Goal: Transaction & Acquisition: Purchase product/service

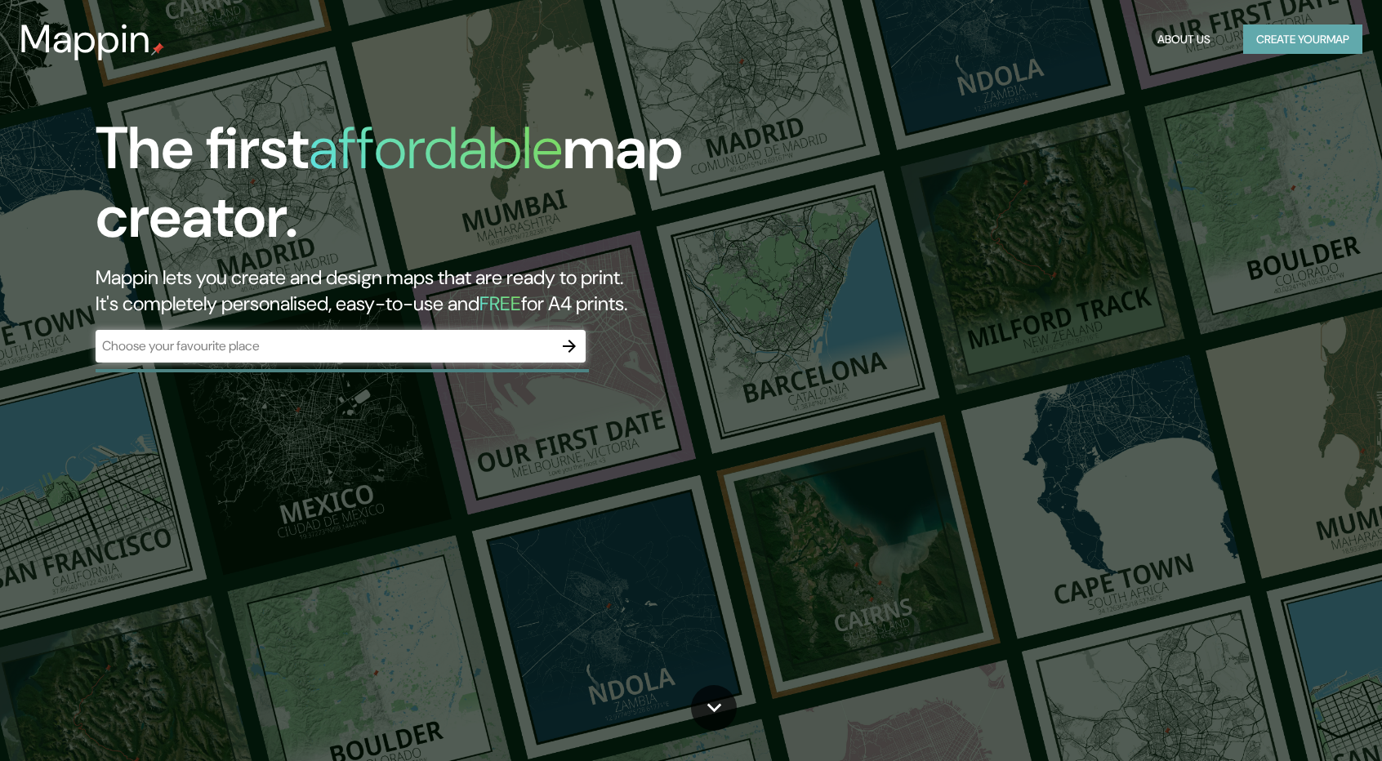
click at [1287, 42] on button "Create your map" at bounding box center [1302, 40] width 119 height 30
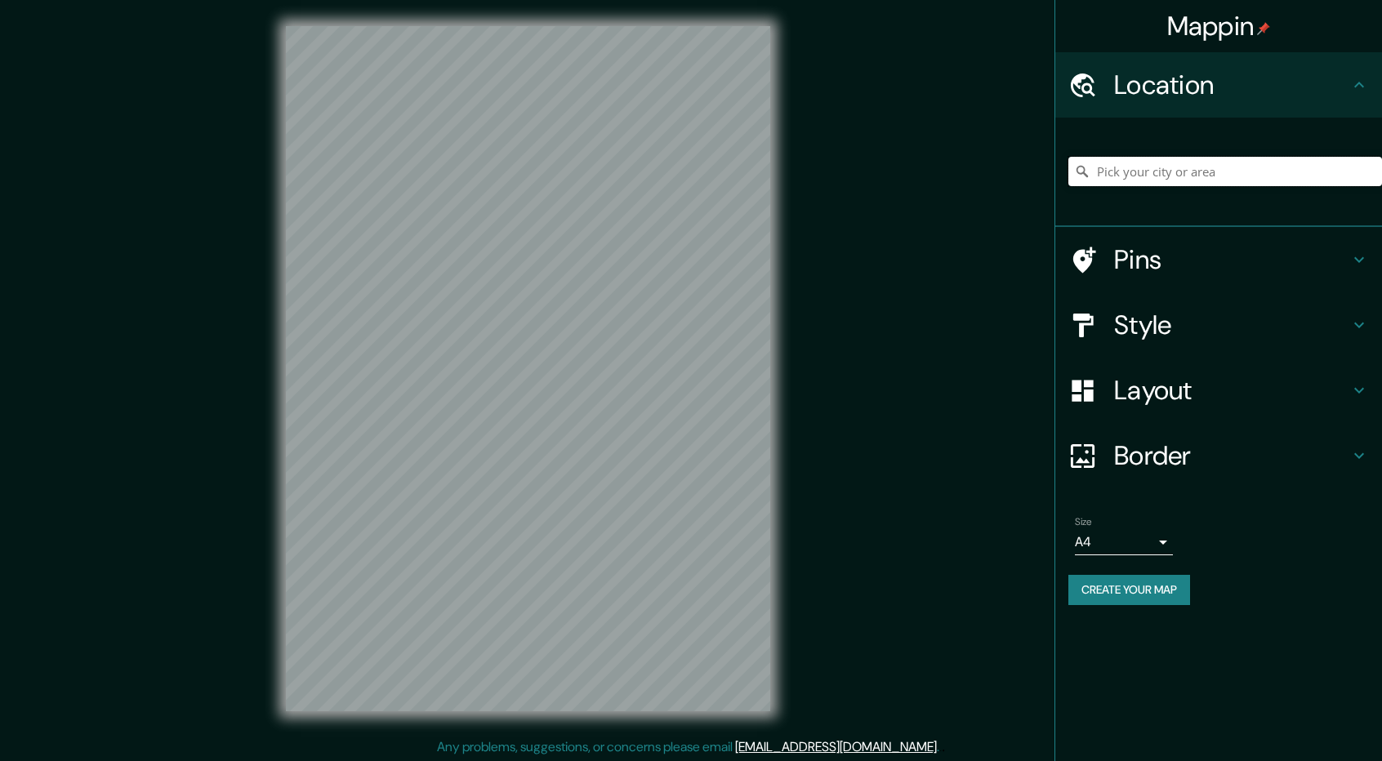
click at [1161, 168] on input "Pick your city or area" at bounding box center [1226, 171] width 314 height 29
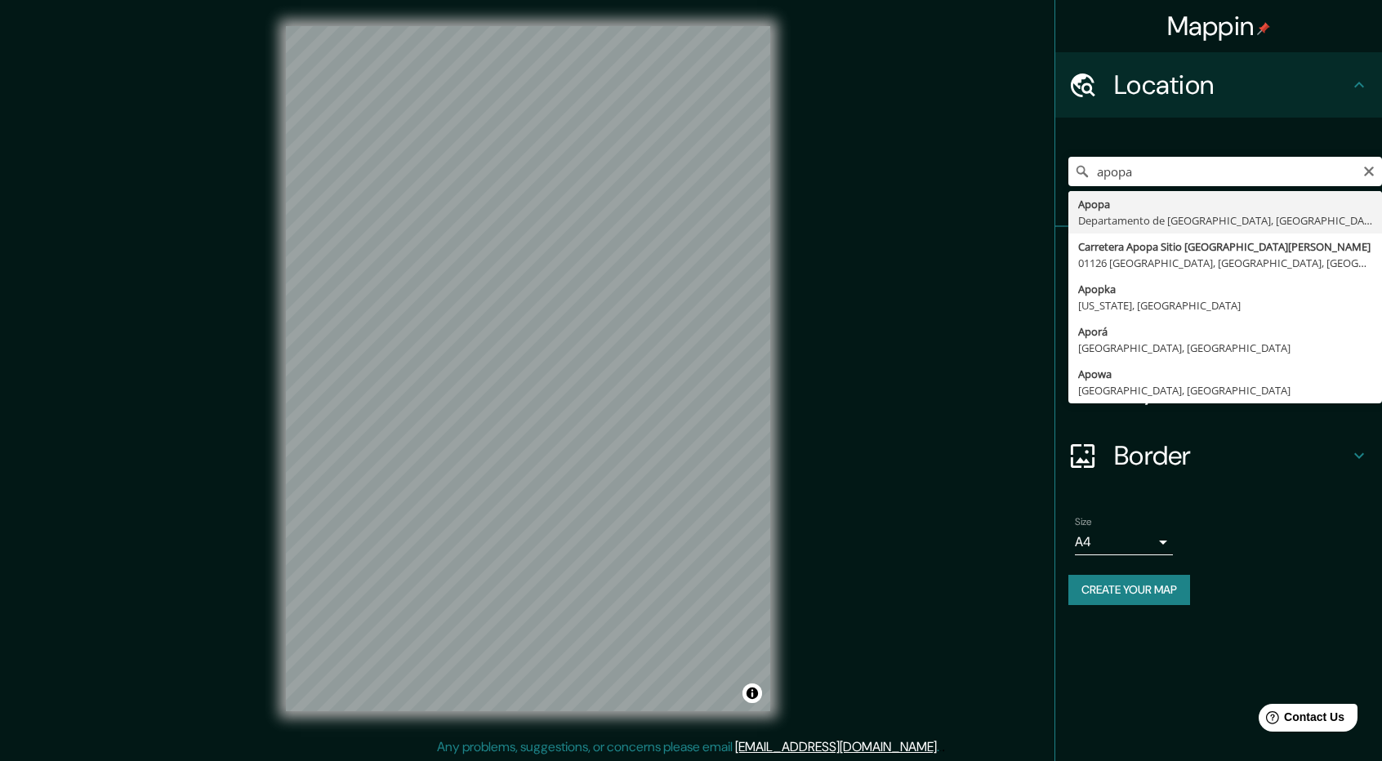
type input "Apopa, Departamento de San Salvador, El Salvador"
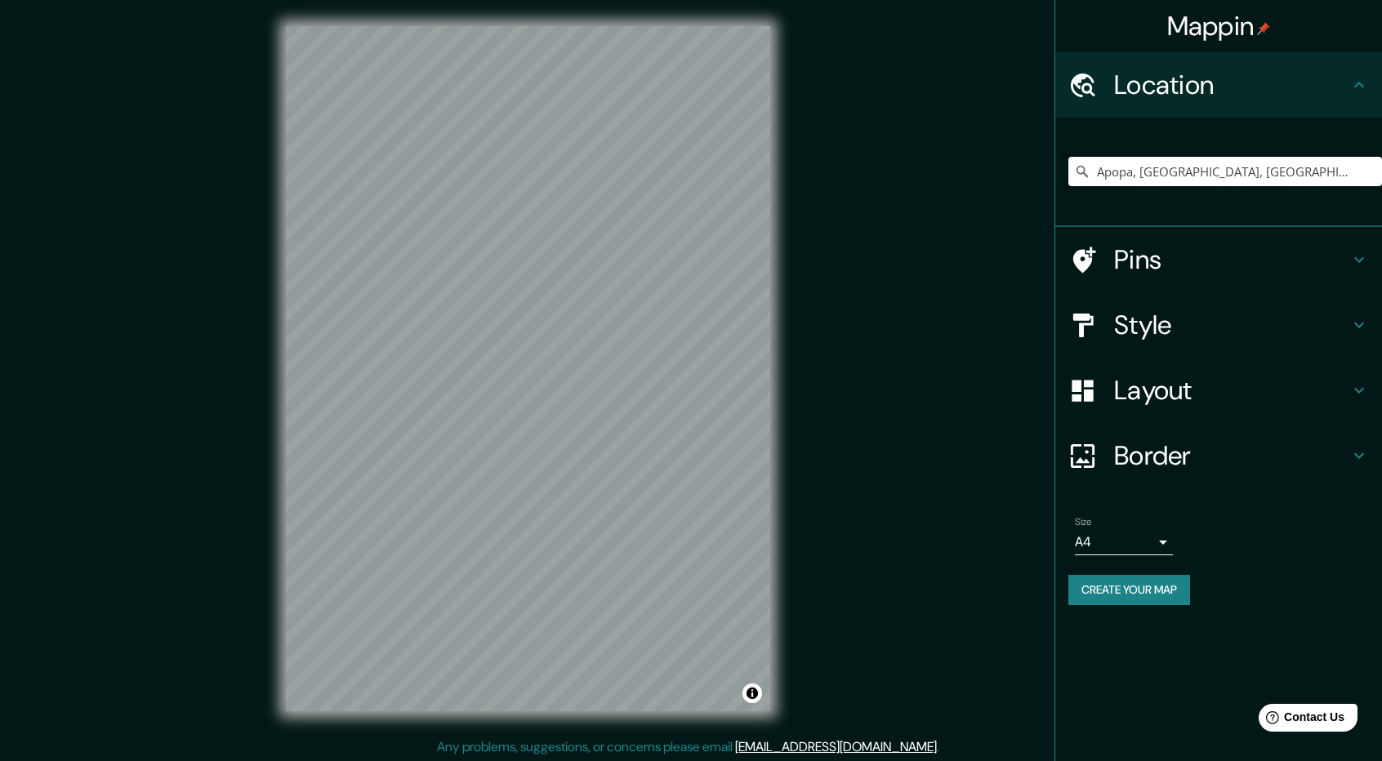
scroll to position [2, 0]
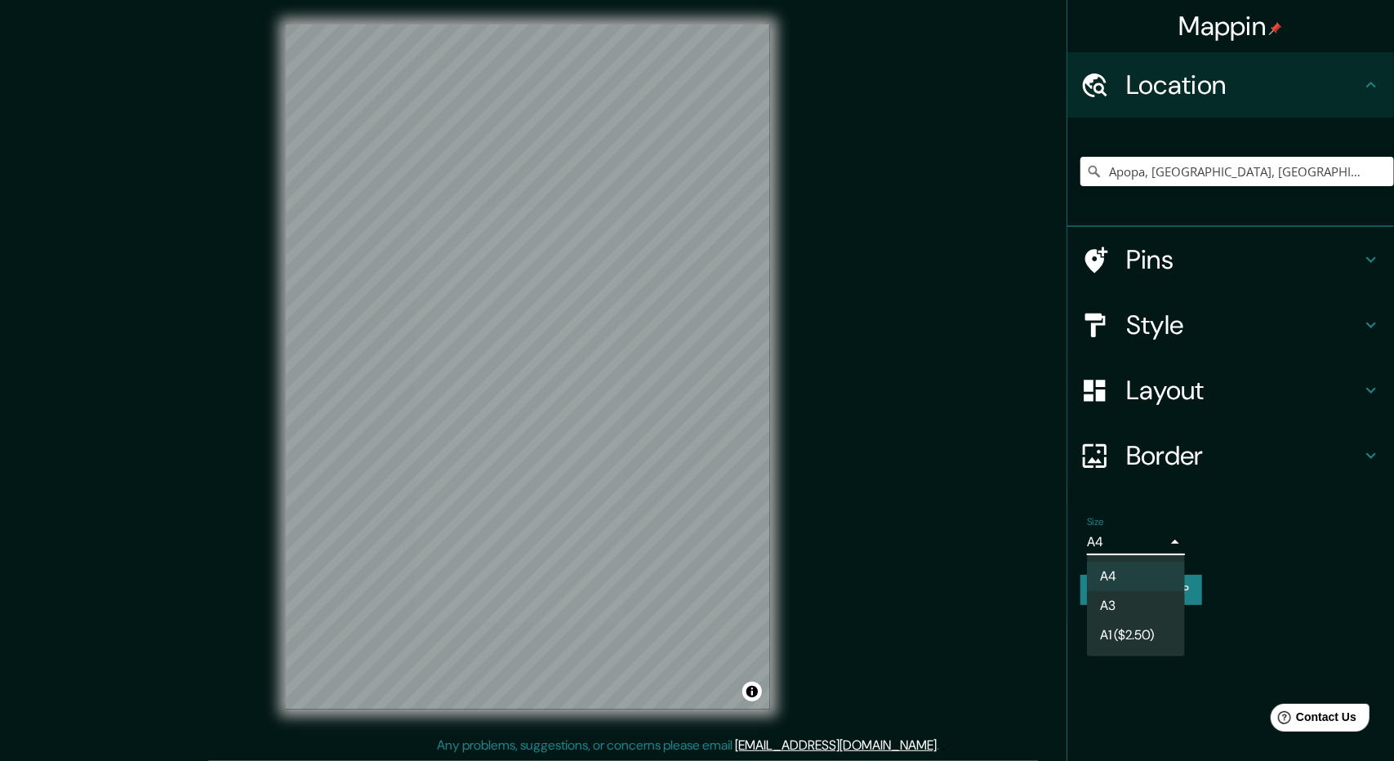
click at [1108, 545] on body "Mappin Location Apopa, Departamento de San Salvador, El Salvador Pins Style Lay…" at bounding box center [697, 378] width 1394 height 761
click at [1149, 636] on li "A1 ($2.50)" at bounding box center [1136, 635] width 98 height 29
click at [1104, 540] on body "Mappin Location Apopa, Departamento de San Salvador, El Salvador Pins Style Lay…" at bounding box center [697, 378] width 1394 height 761
click at [1140, 596] on li "A3" at bounding box center [1136, 605] width 98 height 29
click at [1099, 537] on body "Mappin Location Apopa, Departamento de San Salvador, El Salvador Pins Style Lay…" at bounding box center [697, 378] width 1394 height 761
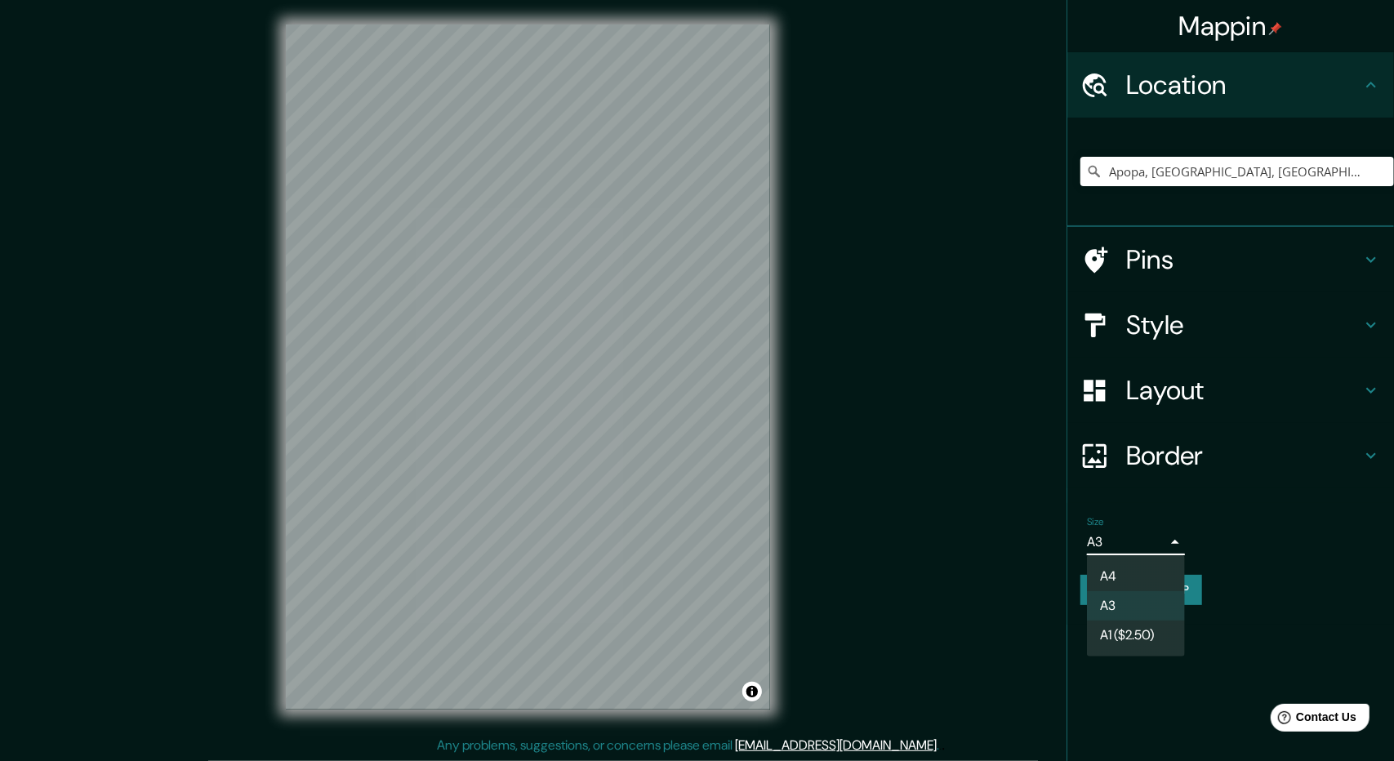
click at [1122, 574] on li "A4" at bounding box center [1136, 576] width 98 height 29
type input "single"
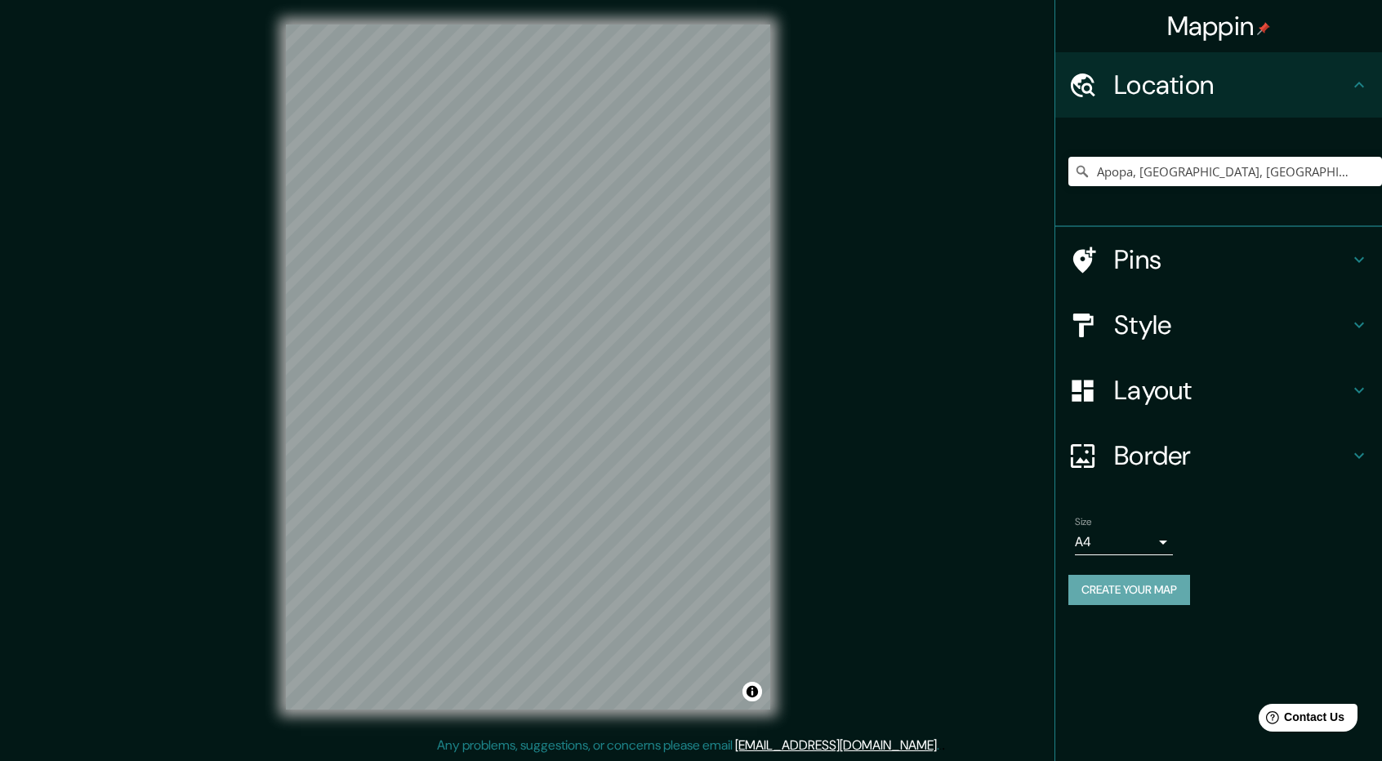
click at [1132, 591] on button "Create your map" at bounding box center [1130, 590] width 122 height 30
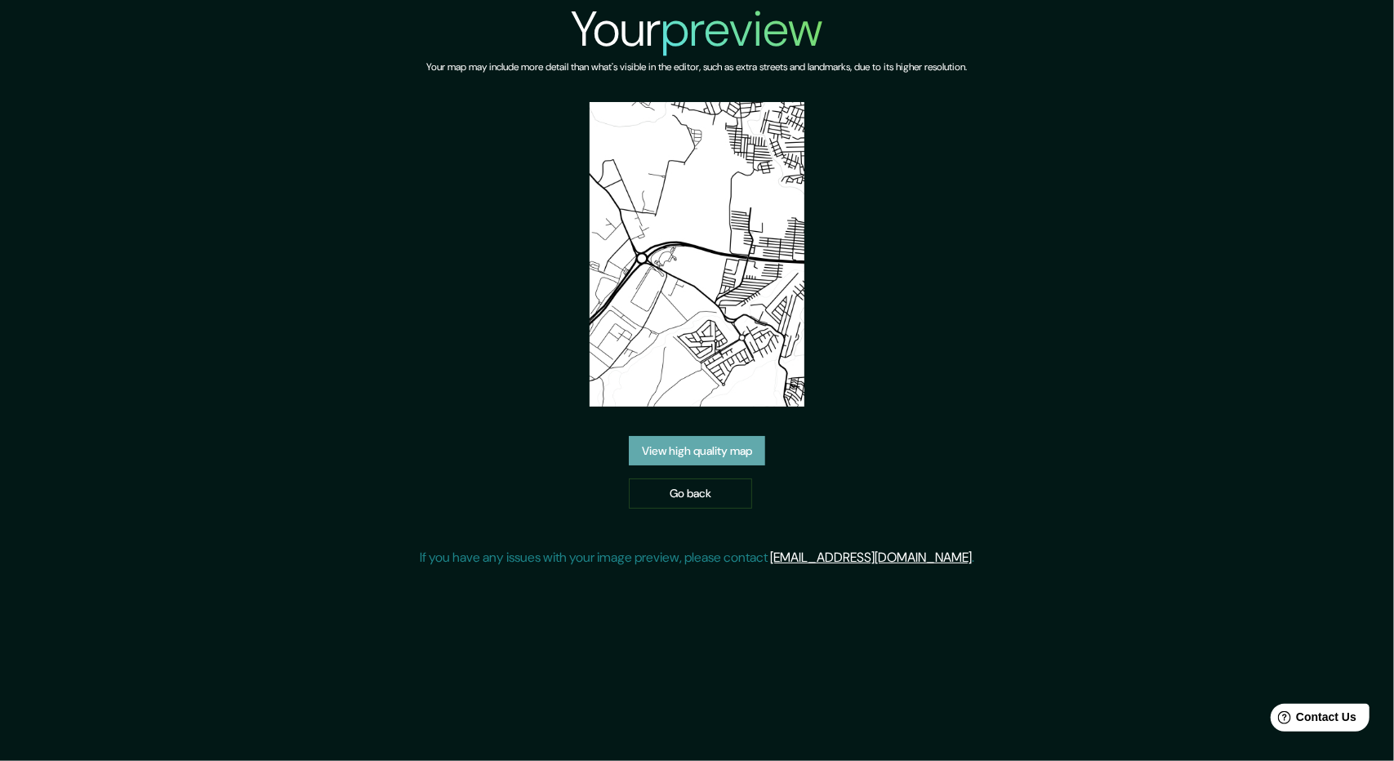
click at [685, 448] on link "View high quality map" at bounding box center [697, 451] width 136 height 30
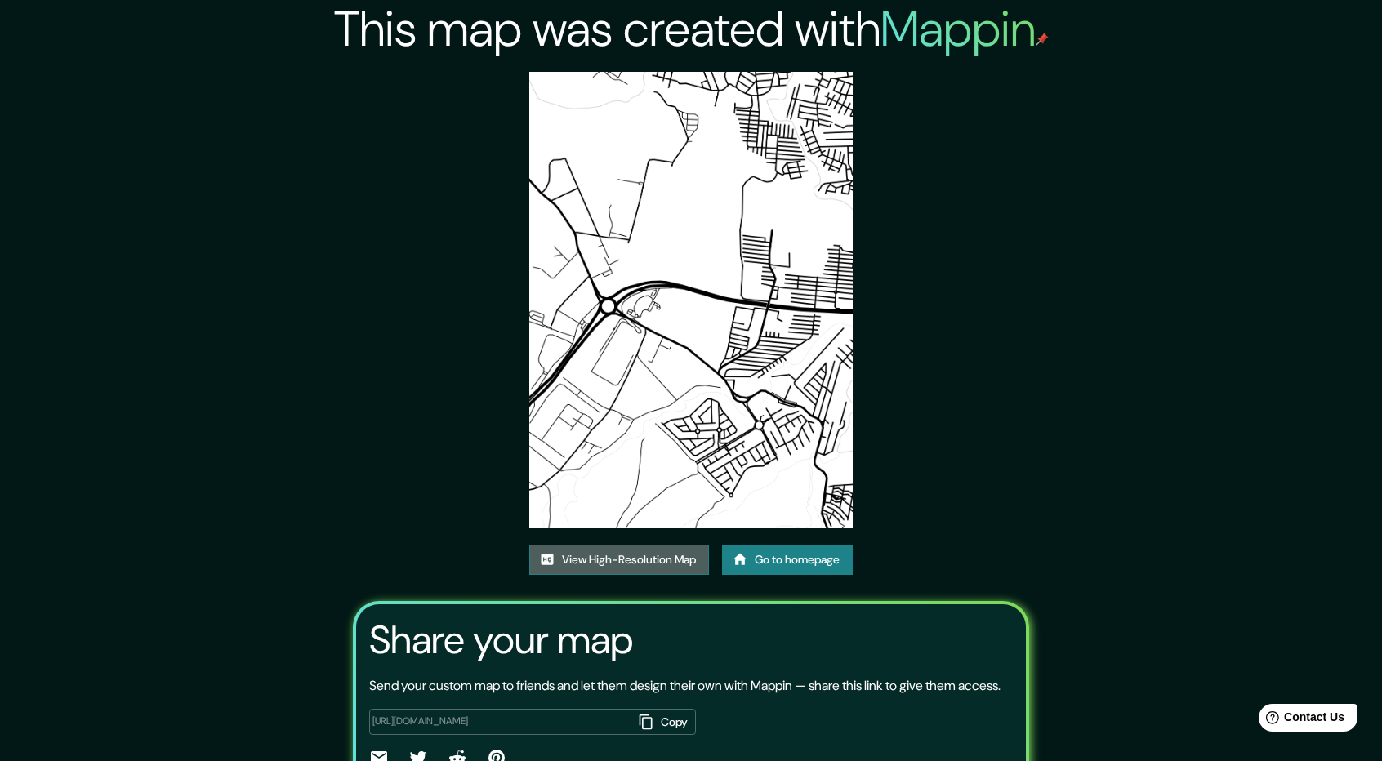
click at [634, 552] on link "View High-Resolution Map" at bounding box center [619, 560] width 180 height 30
click at [717, 417] on img at bounding box center [690, 300] width 323 height 457
click at [774, 558] on link "Go to homepage" at bounding box center [787, 560] width 131 height 30
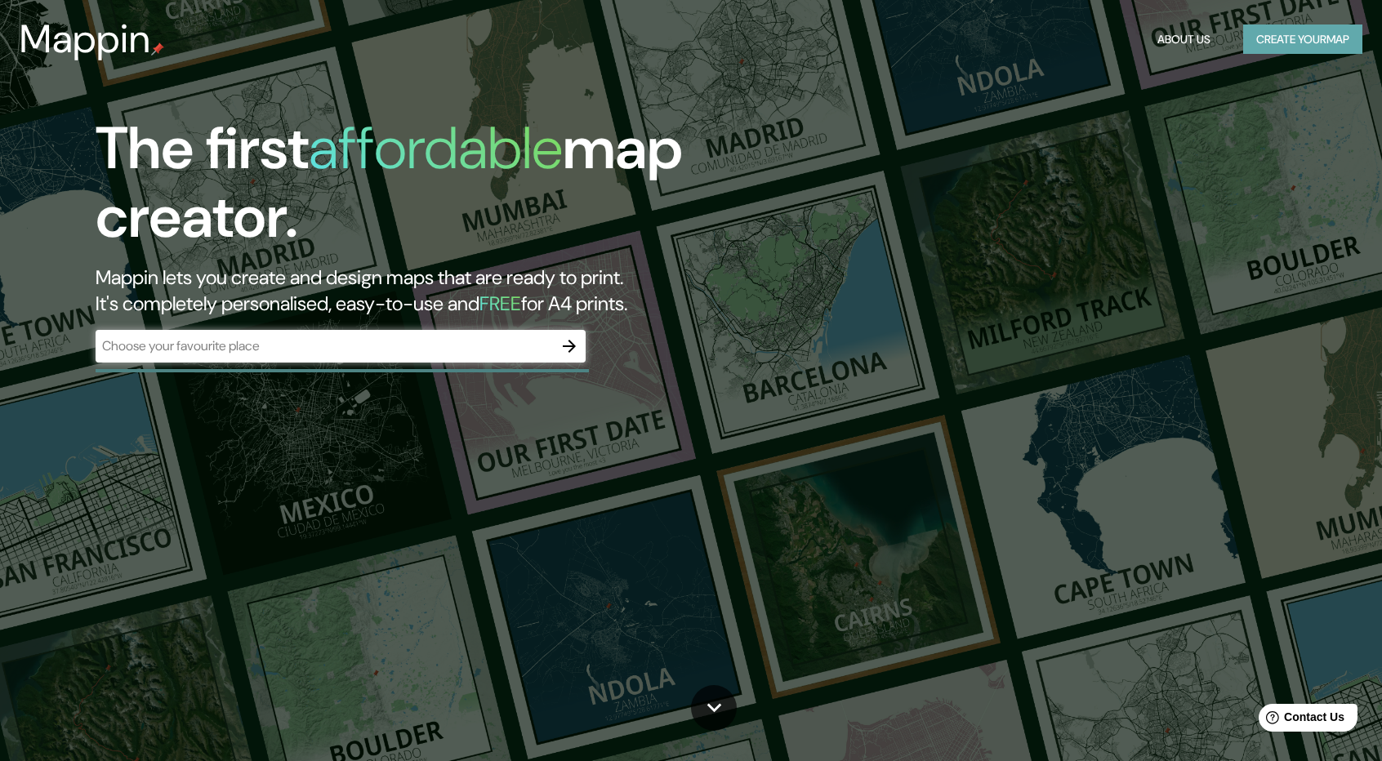
click at [1287, 37] on button "Create your map" at bounding box center [1302, 40] width 119 height 30
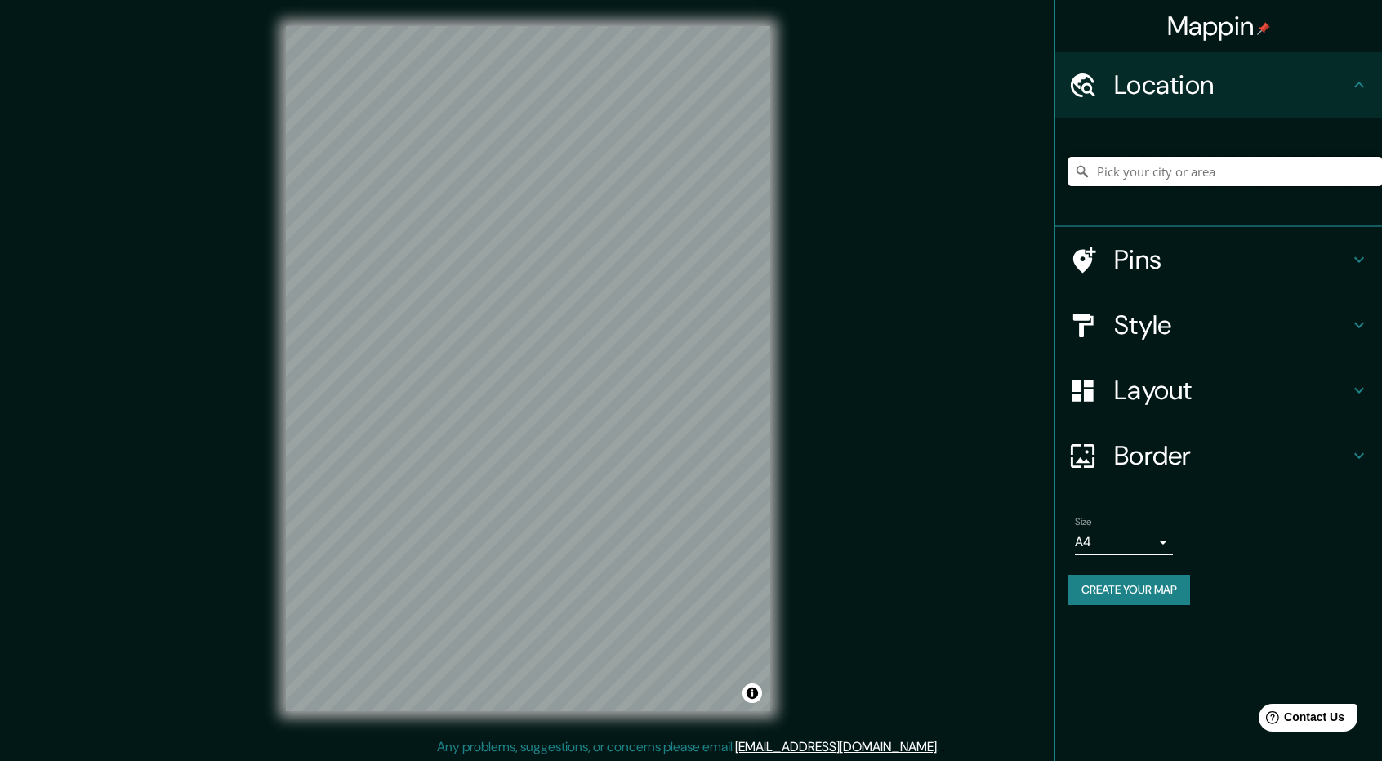
click at [1139, 171] on input "Pick your city or area" at bounding box center [1226, 171] width 314 height 29
type input "Apopa, Departamento de San Salvador, El Salvador"
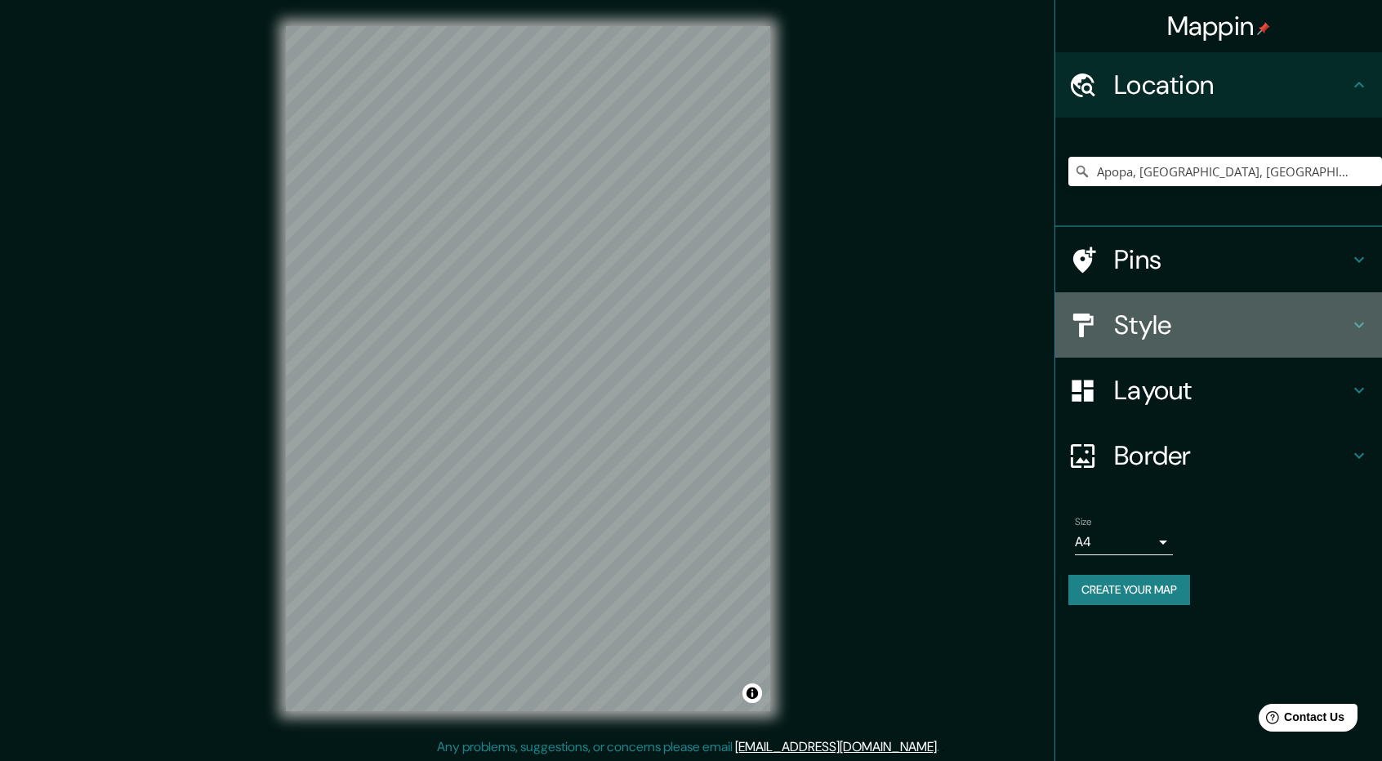
click at [1167, 340] on h4 "Style" at bounding box center [1231, 325] width 235 height 33
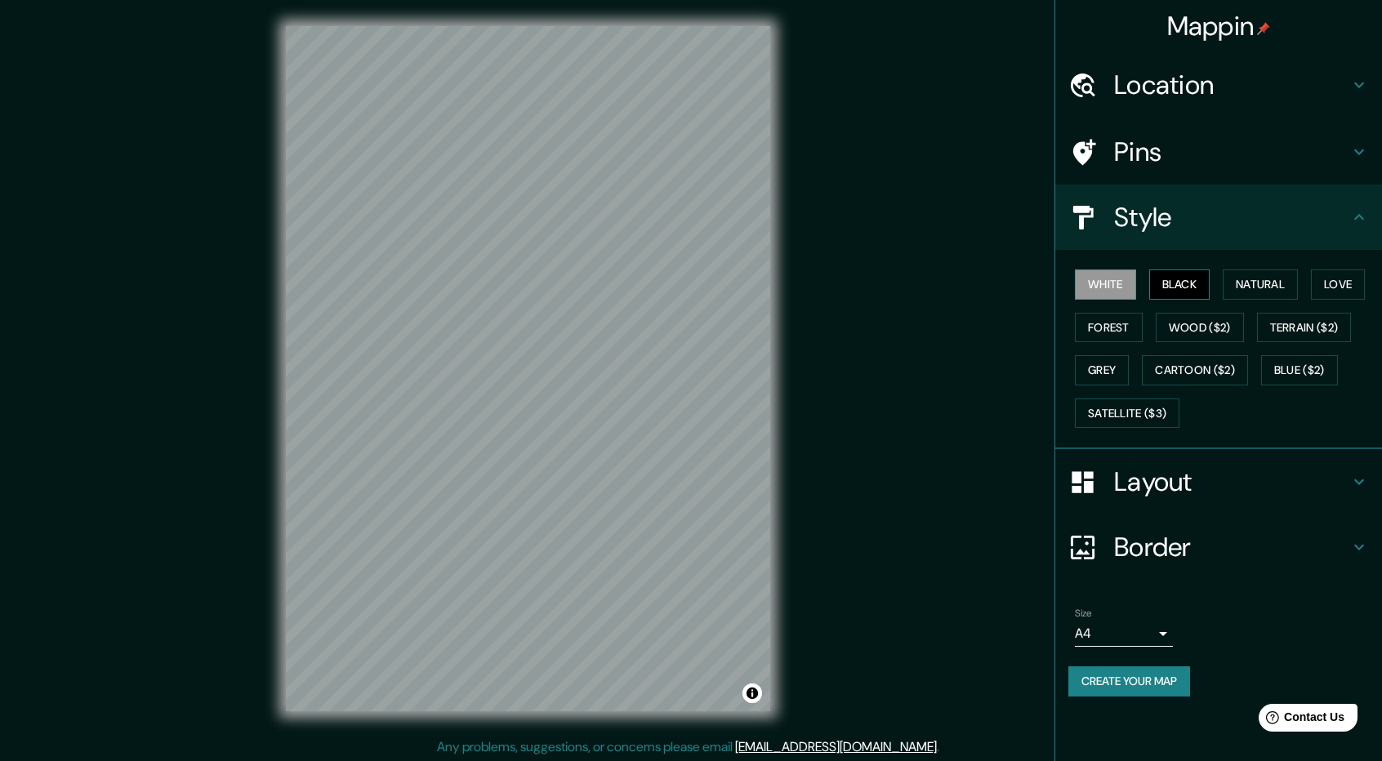
click at [1172, 288] on button "Black" at bounding box center [1179, 285] width 61 height 30
click at [1237, 284] on button "Natural" at bounding box center [1260, 285] width 75 height 30
click at [1332, 290] on button "Love" at bounding box center [1338, 285] width 54 height 30
click at [1107, 332] on button "Forest" at bounding box center [1109, 328] width 68 height 30
click at [1097, 362] on button "Grey" at bounding box center [1102, 370] width 54 height 30
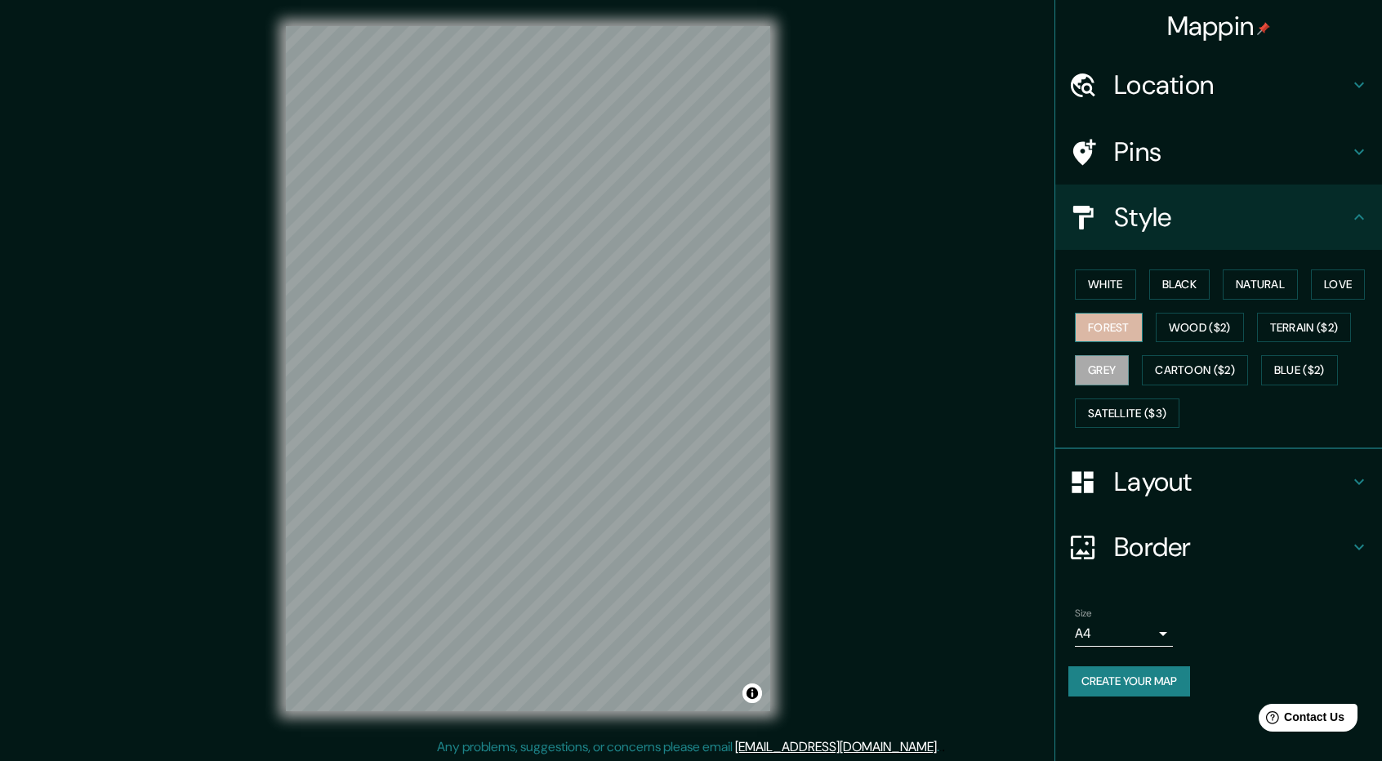
click at [1091, 336] on button "Forest" at bounding box center [1109, 328] width 68 height 30
click at [1256, 285] on button "Natural" at bounding box center [1260, 285] width 75 height 30
click at [1133, 684] on button "Create your map" at bounding box center [1130, 682] width 122 height 30
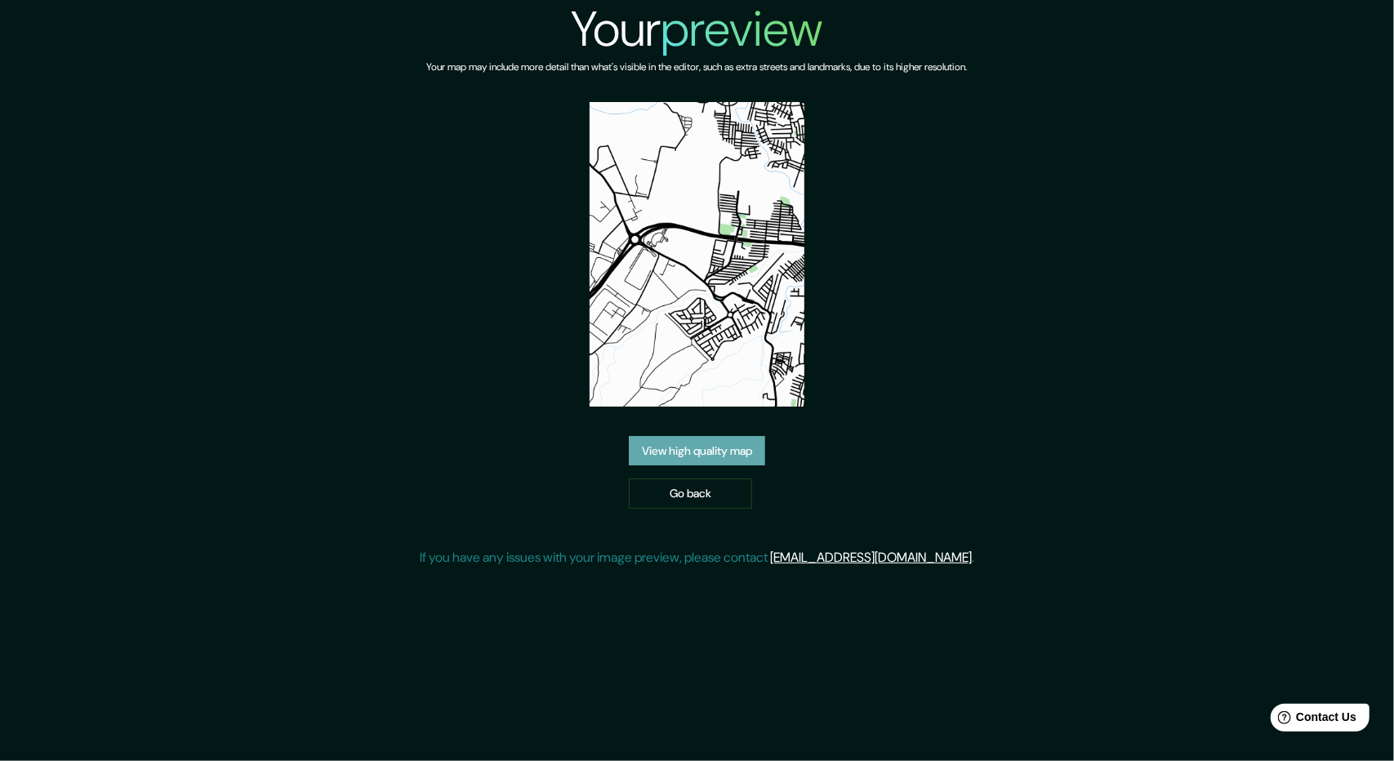
click at [657, 450] on link "View high quality map" at bounding box center [697, 451] width 136 height 30
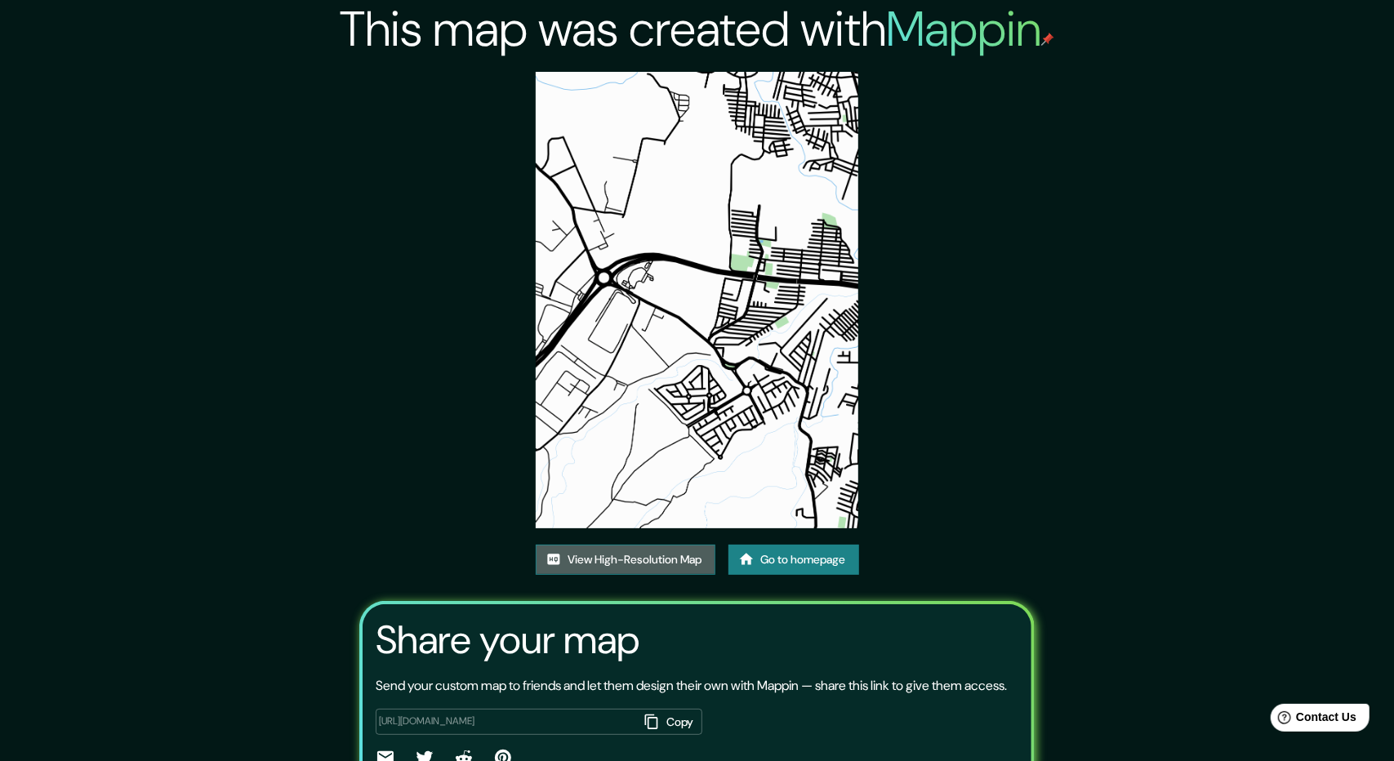
click at [631, 545] on link "View High-Resolution Map" at bounding box center [626, 560] width 180 height 30
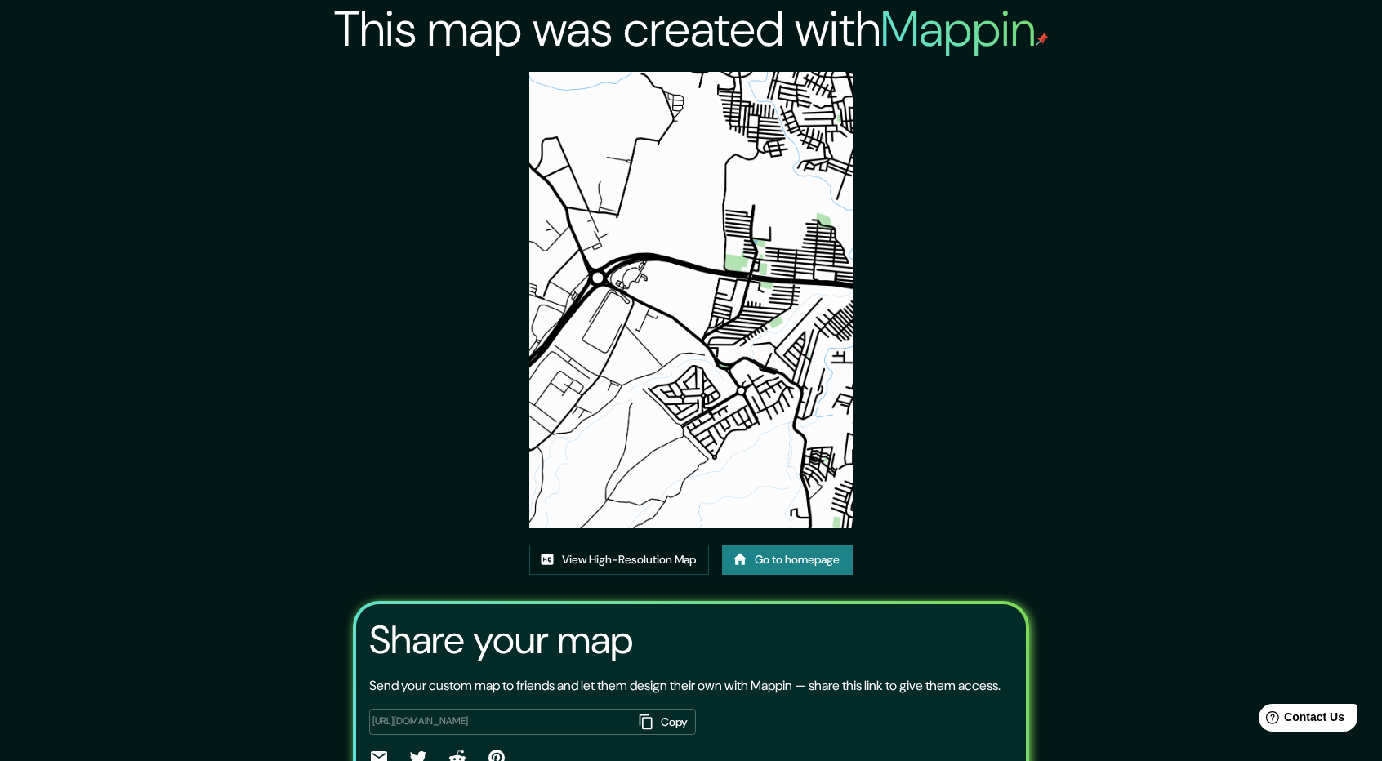
click at [797, 556] on link "Go to homepage" at bounding box center [787, 560] width 131 height 30
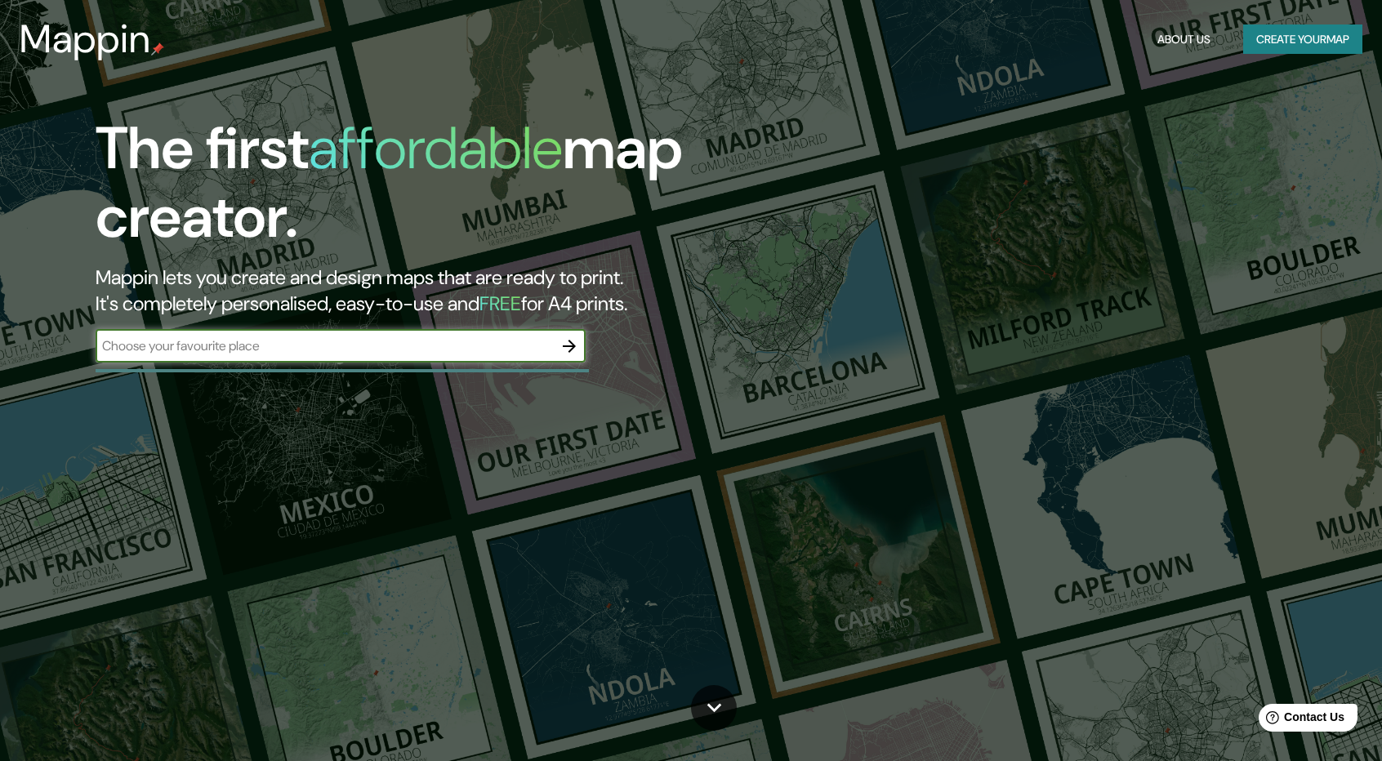
click at [1308, 32] on button "Create your map" at bounding box center [1302, 40] width 119 height 30
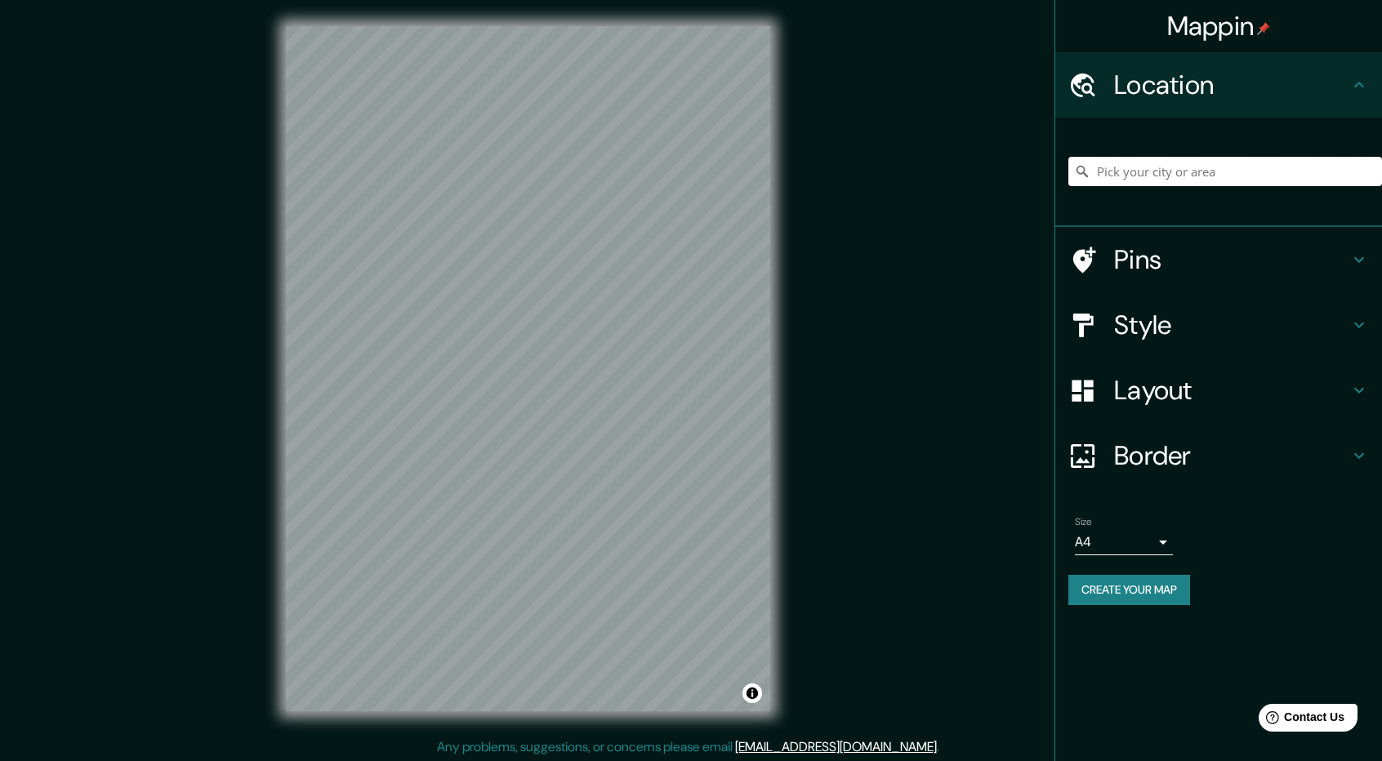
click at [1174, 174] on input "Pick your city or area" at bounding box center [1226, 171] width 314 height 29
type input "Apopa, Departamento de San Salvador, El Salvador"
click at [1126, 587] on button "Create your map" at bounding box center [1130, 590] width 122 height 30
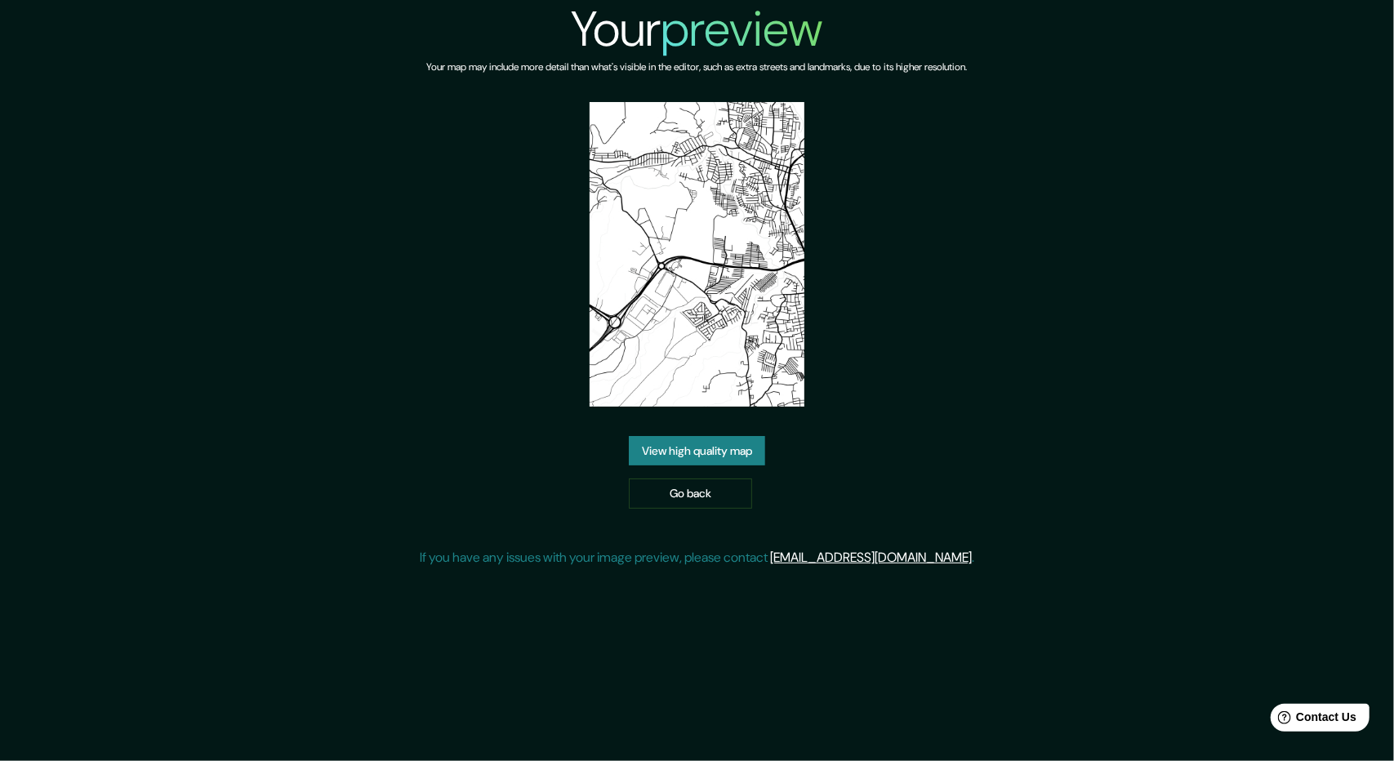
click at [748, 458] on link "View high quality map" at bounding box center [697, 451] width 136 height 30
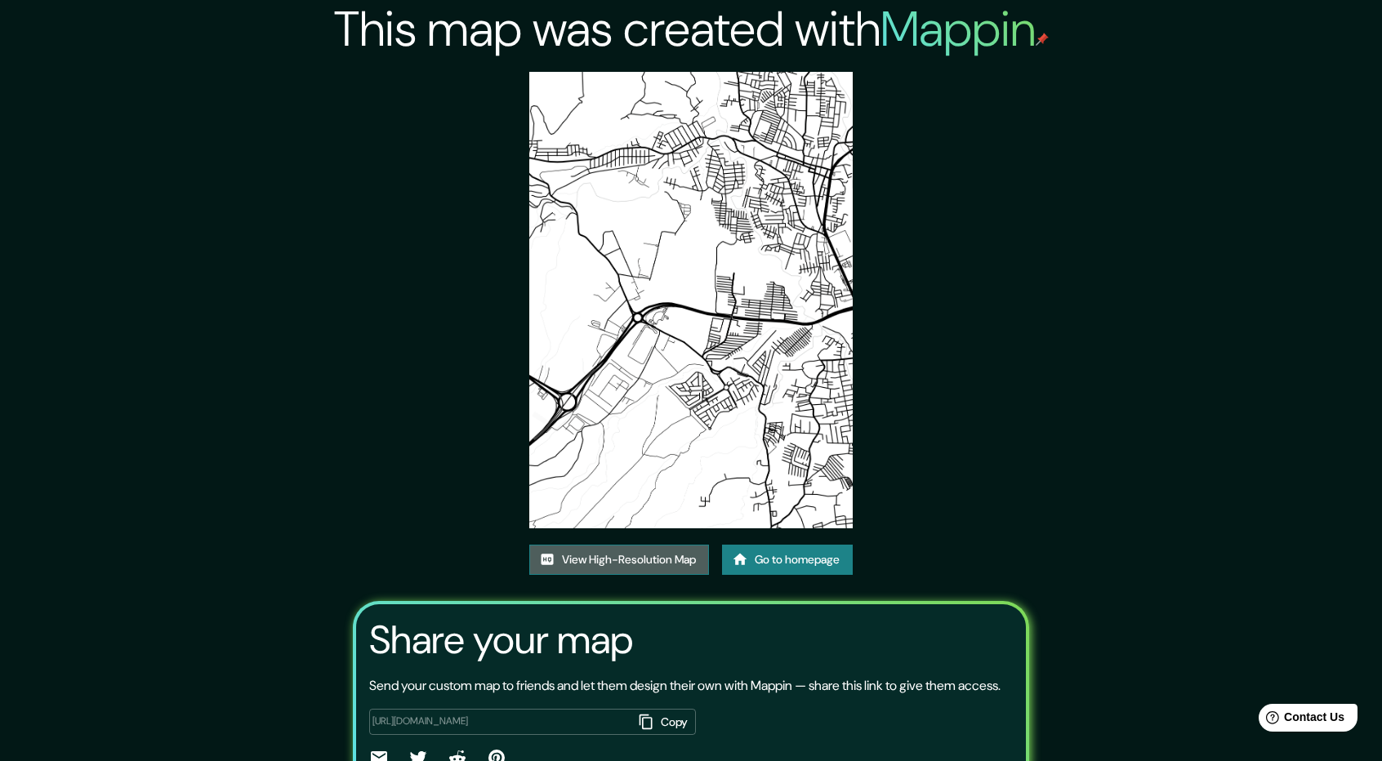
click at [648, 563] on link "View High-Resolution Map" at bounding box center [619, 560] width 180 height 30
